Goal: Information Seeking & Learning: Learn about a topic

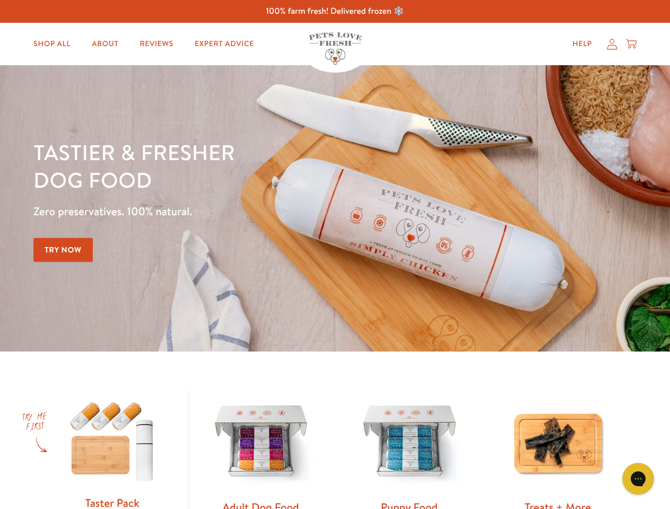
click at [335, 254] on div "Tastier & fresher dog food Zero preservatives. 100% natural. Try Now" at bounding box center [234, 208] width 402 height 140
click at [638, 479] on icon "Open gorgias live chat" at bounding box center [638, 478] width 10 height 10
